Goal: Navigation & Orientation: Find specific page/section

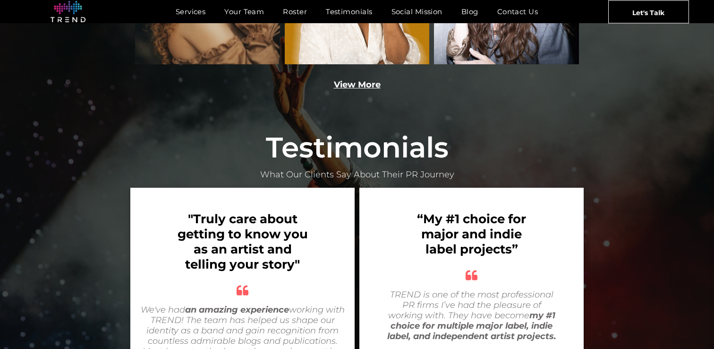
scroll to position [1646, 0]
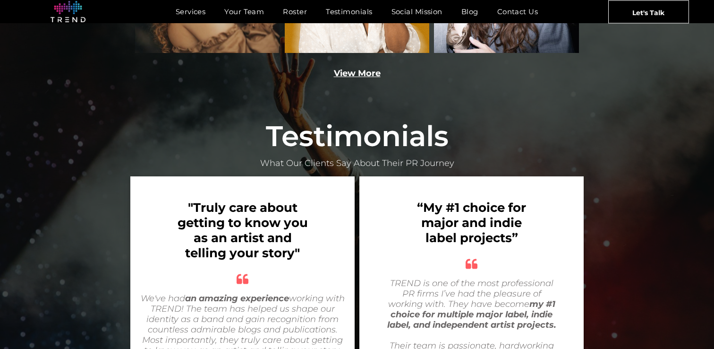
click at [366, 68] on link "View More" at bounding box center [357, 73] width 47 height 10
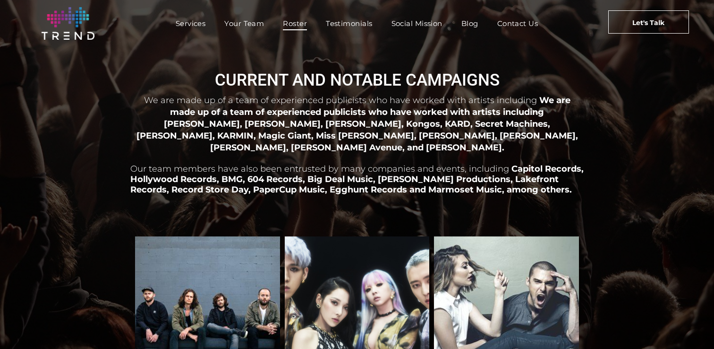
click at [196, 195] on p at bounding box center [356, 200] width 453 height 10
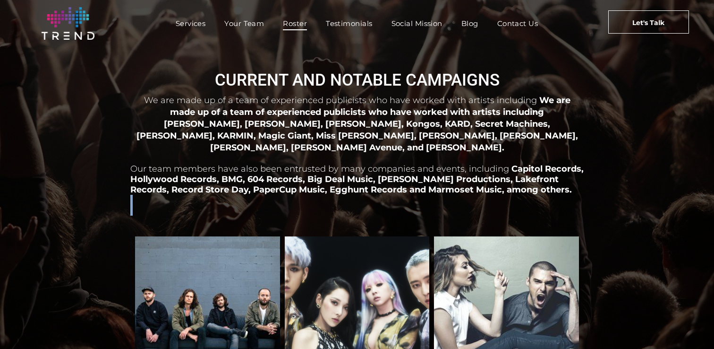
click at [196, 195] on p at bounding box center [356, 200] width 453 height 10
click at [196, 167] on span "Capitol Records, Hollywood Records, BMG, 604 Records, Big Deal Music, [PERSON_N…" at bounding box center [356, 178] width 453 height 31
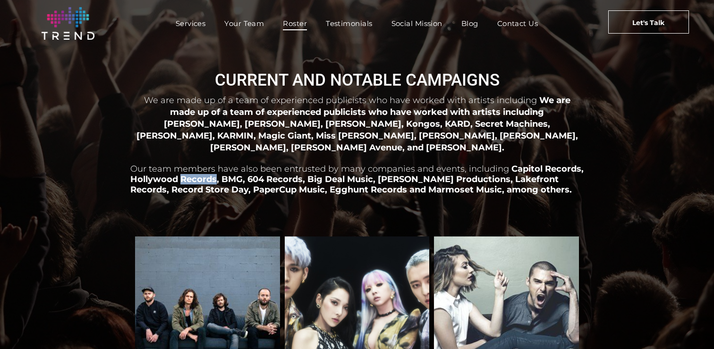
click at [196, 167] on span "Capitol Records, Hollywood Records, BMG, 604 Records, Big Deal Music, [PERSON_N…" at bounding box center [356, 178] width 453 height 31
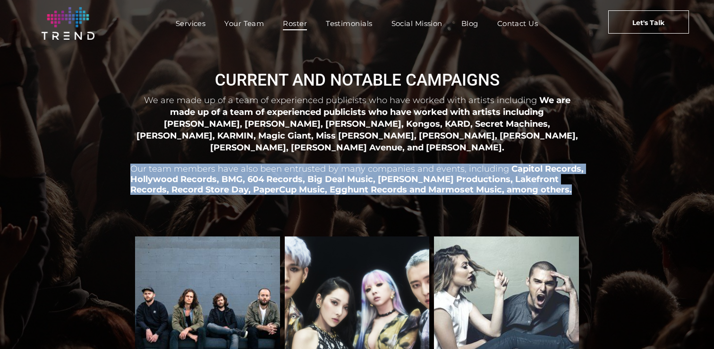
click at [196, 167] on span "Capitol Records, Hollywood Records, BMG, 604 Records, Big Deal Music, [PERSON_N…" at bounding box center [356, 178] width 453 height 31
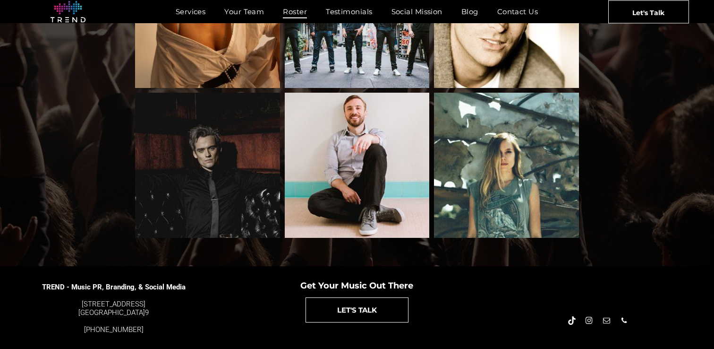
scroll to position [1049, 0]
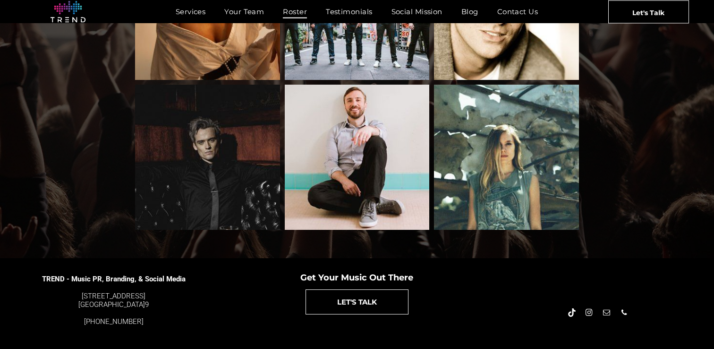
click at [586, 307] on span "instagram" at bounding box center [589, 312] width 10 height 10
